Goal: Task Accomplishment & Management: Use online tool/utility

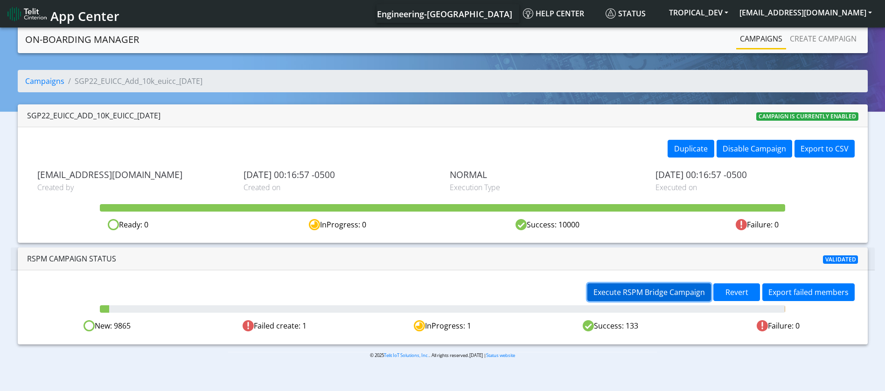
click at [660, 292] on span "Execute RSPM Bridge Campaign" at bounding box center [648, 292] width 111 height 10
click at [658, 286] on button "Execute RSPM Bridge Campaign" at bounding box center [649, 293] width 124 height 18
click at [615, 289] on span "Execute RSPM Bridge Campaign" at bounding box center [648, 292] width 111 height 10
click at [640, 288] on span "Execute RSPM Bridge Campaign" at bounding box center [648, 292] width 111 height 10
click at [648, 286] on button "Execute RSPM Bridge Campaign" at bounding box center [649, 293] width 124 height 18
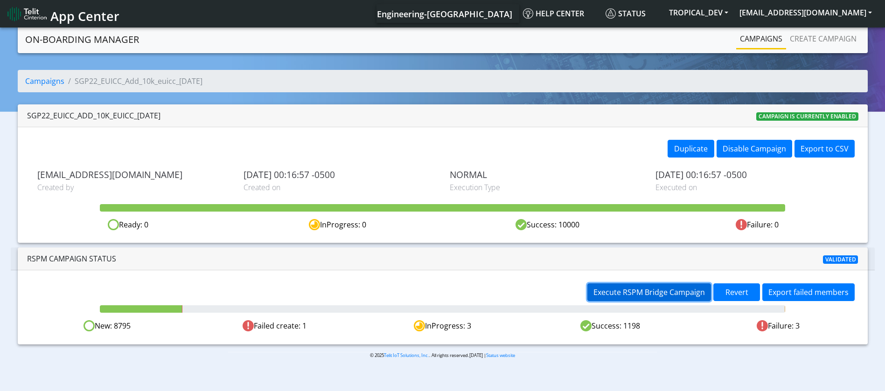
click at [653, 289] on span "Execute RSPM Bridge Campaign" at bounding box center [648, 292] width 111 height 10
click at [640, 287] on span "Execute RSPM Bridge Campaign" at bounding box center [648, 292] width 111 height 10
